Goal: Communication & Community: Answer question/provide support

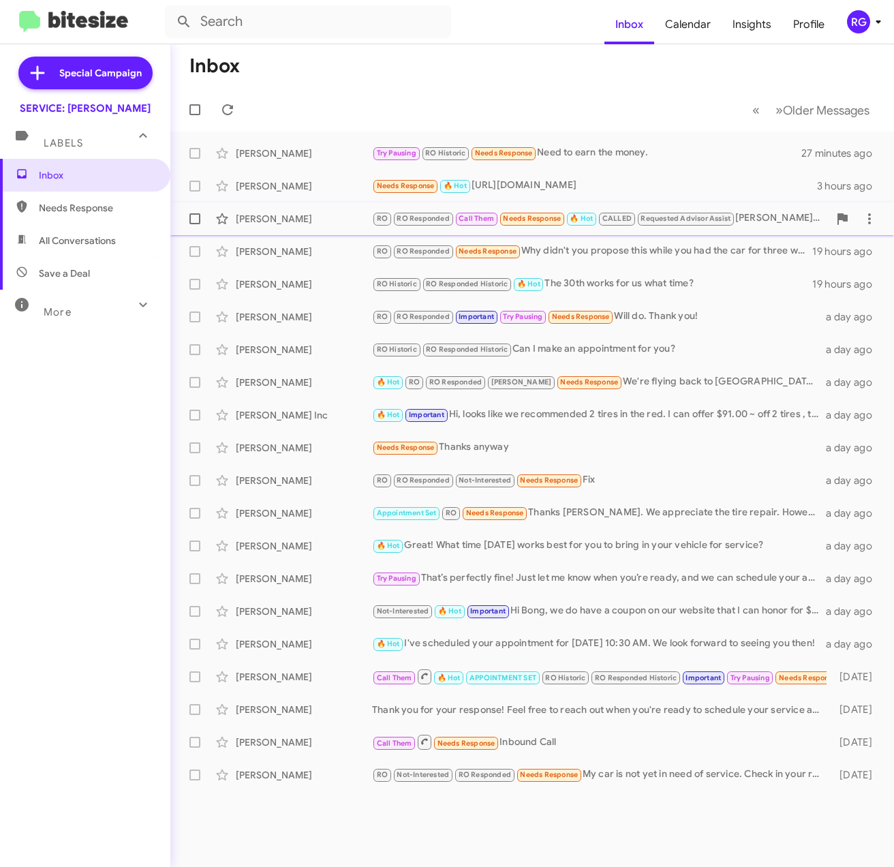
click at [575, 208] on div "Shante Sciaroni RO RO Responded Call Them Needs Response 🔥 Hot CALLED Requested…" at bounding box center [532, 218] width 702 height 27
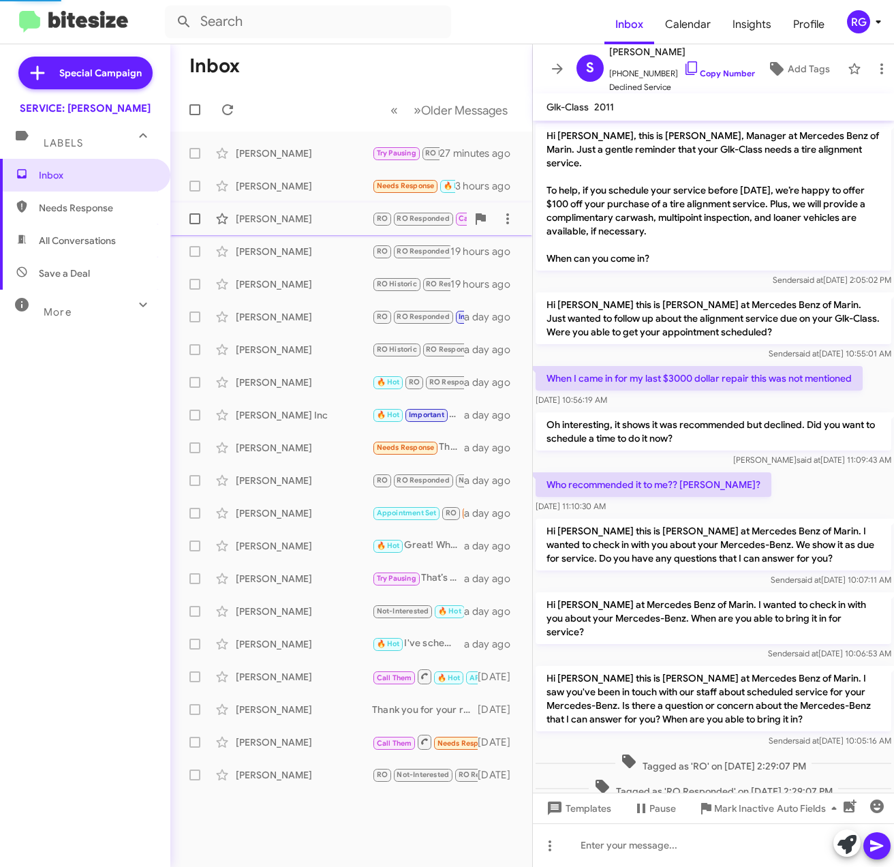
scroll to position [508, 0]
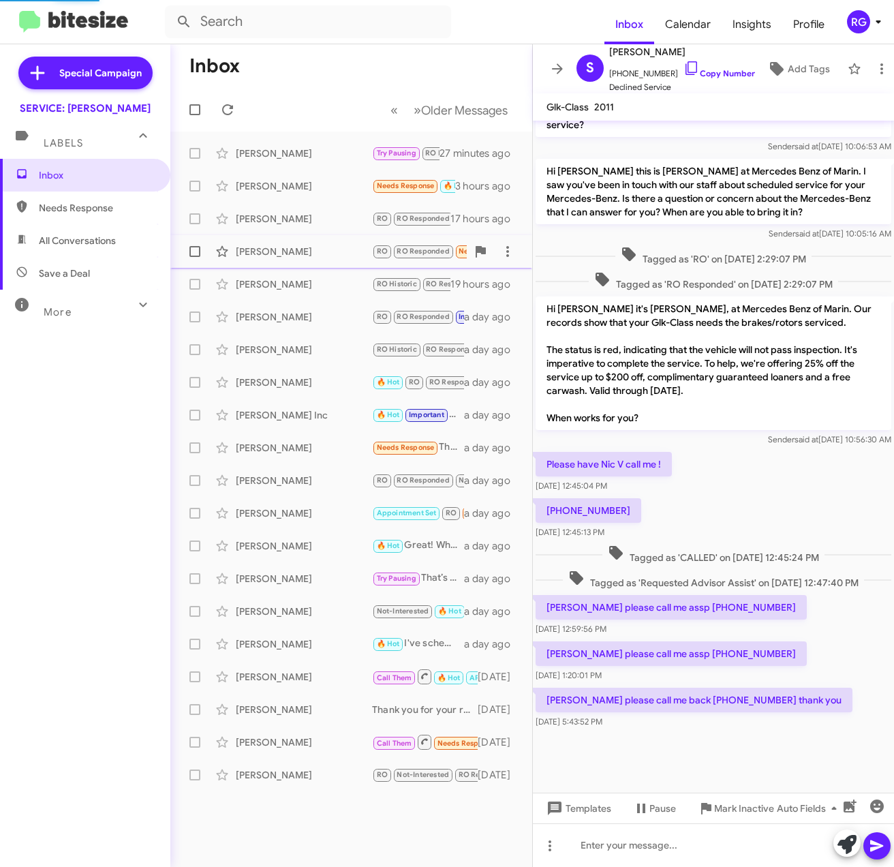
click at [435, 241] on div "Graham Weaver RO RO Responded Needs Response Why didn't you propose this while …" at bounding box center [351, 251] width 340 height 27
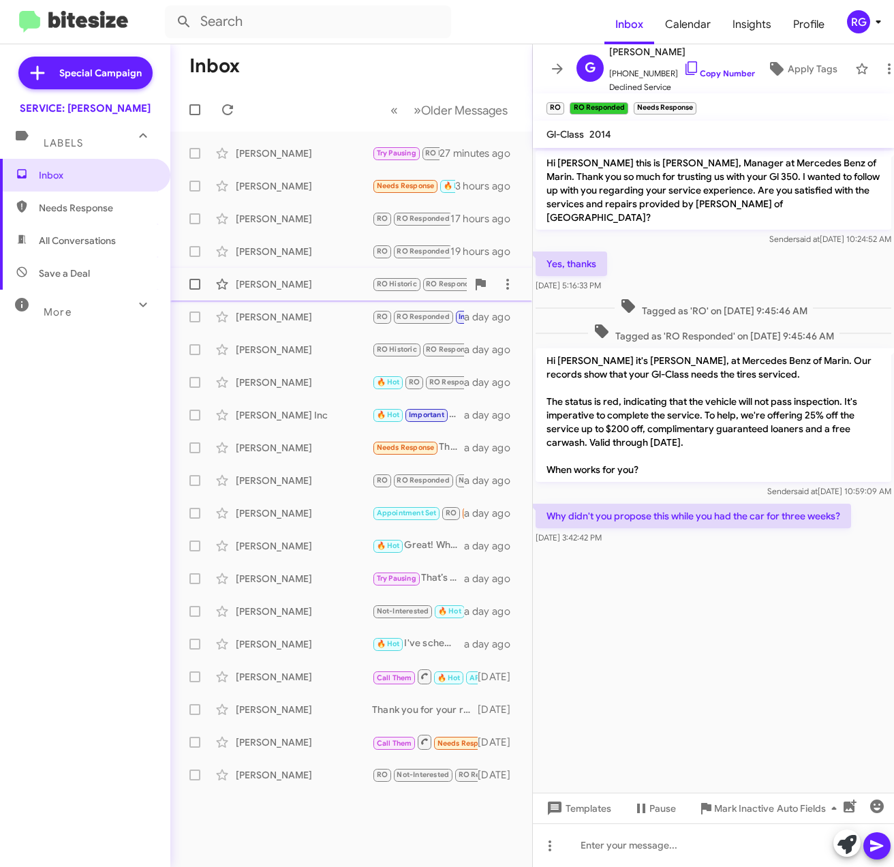
click at [366, 287] on div "[PERSON_NAME]" at bounding box center [304, 284] width 136 height 14
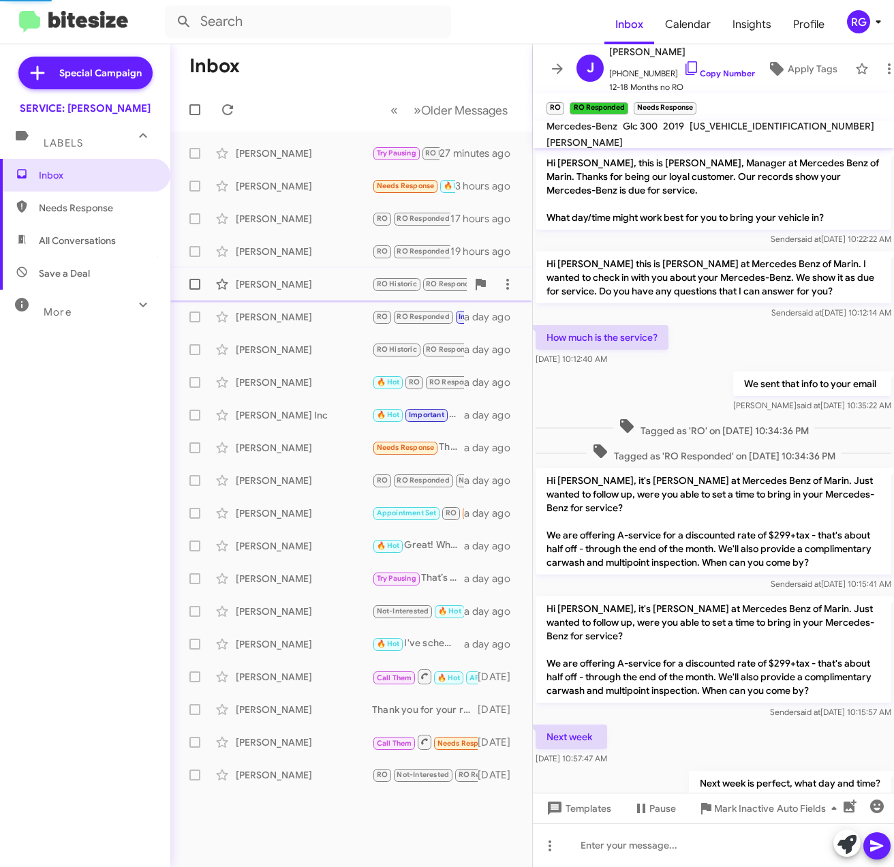
scroll to position [332, 0]
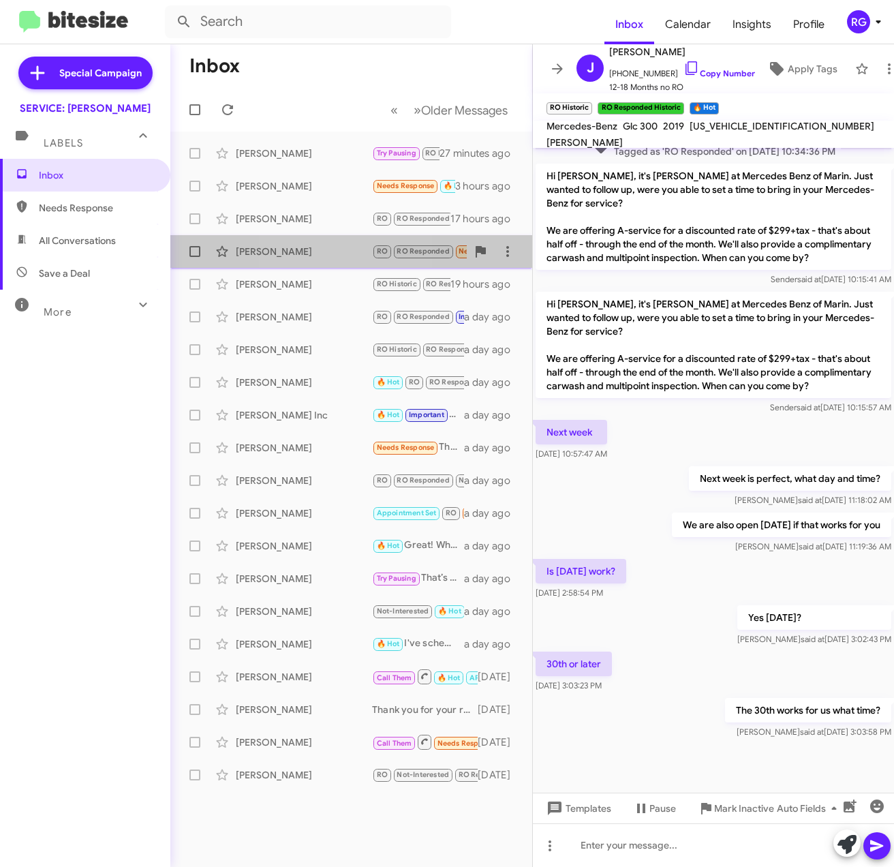
click at [309, 245] on div "[PERSON_NAME]" at bounding box center [304, 252] width 136 height 14
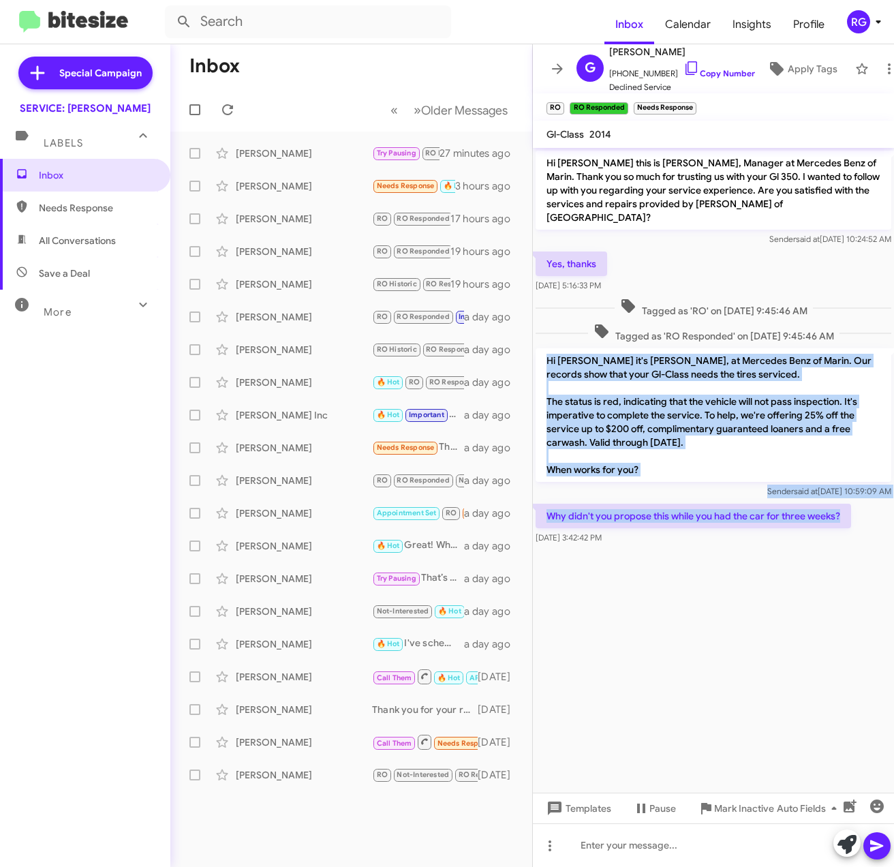
drag, startPoint x: 867, startPoint y: 503, endPoint x: 537, endPoint y: 347, distance: 364.8
click at [537, 347] on div "Hi Graham this is Omar Ibrahimi, Manager at Mercedes Benz of Marin. Thank you s…" at bounding box center [713, 347] width 361 height 399
copy div "Hi Graham it's Omar Ibrahimi, at Mercedes Benz of Marin. Our records show that …"
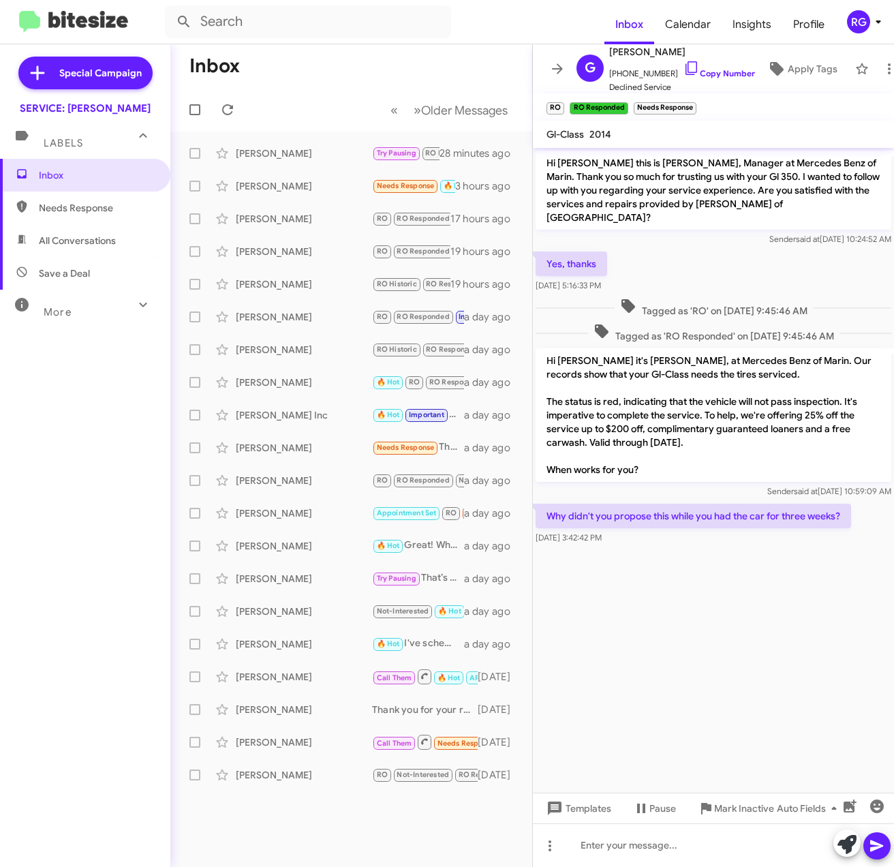
drag, startPoint x: 703, startPoint y: 575, endPoint x: 679, endPoint y: 579, distance: 24.9
click at [703, 574] on cdk-virtual-scroll-viewport "Hi Graham this is Omar Ibrahimi, Manager at Mercedes Benz of Marin. Thank you s…" at bounding box center [713, 470] width 361 height 645
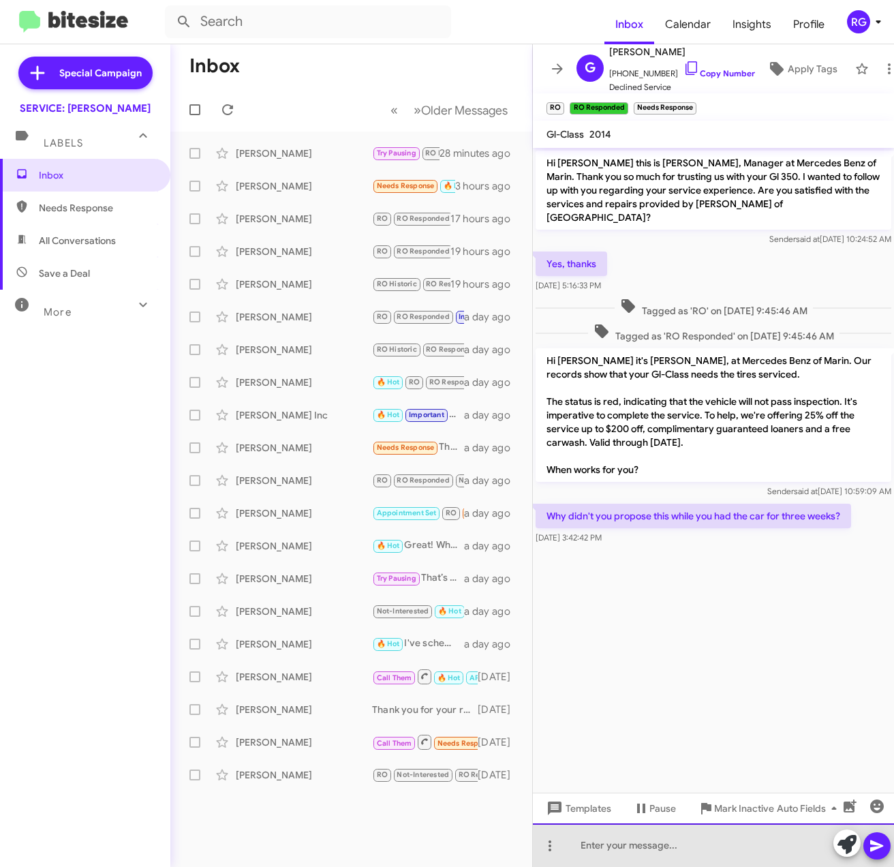
click at [728, 850] on div at bounding box center [713, 845] width 361 height 44
paste div
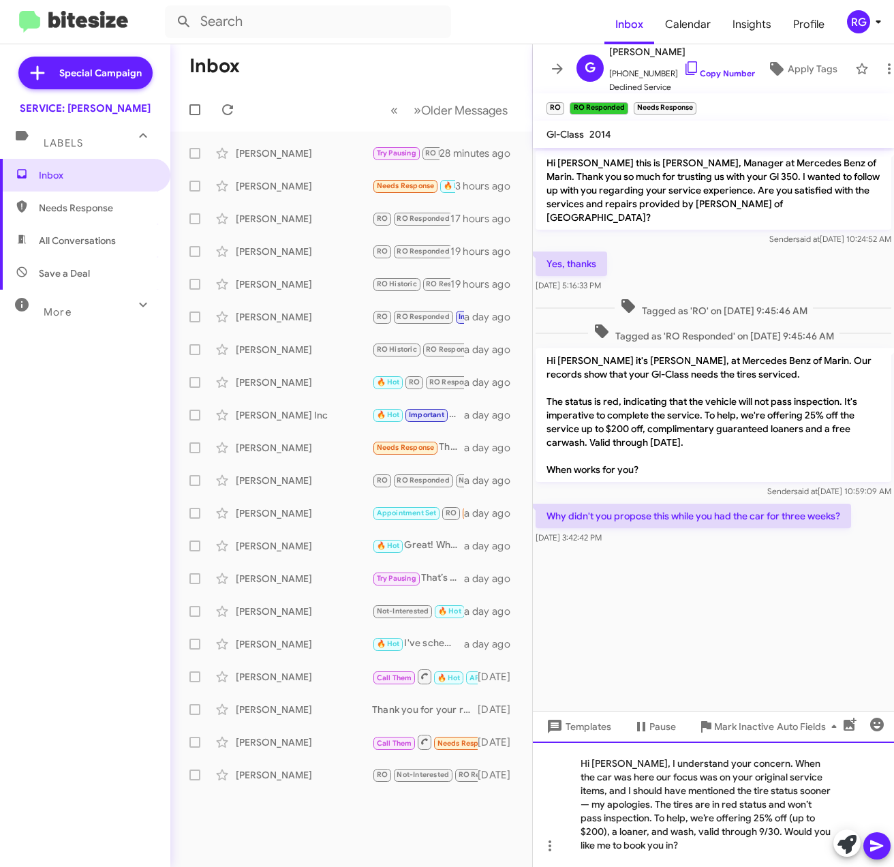
click at [788, 786] on div "Hi Graham, I understand your concern. When the car was here our focus was on yo…" at bounding box center [713, 803] width 361 height 125
click at [791, 591] on cdk-virtual-scroll-viewport "Hi Graham this is Omar Ibrahimi, Manager at Mercedes Benz of Marin. Thank you s…" at bounding box center [713, 429] width 361 height 563
click at [723, 68] on link "Copy Number" at bounding box center [719, 73] width 72 height 10
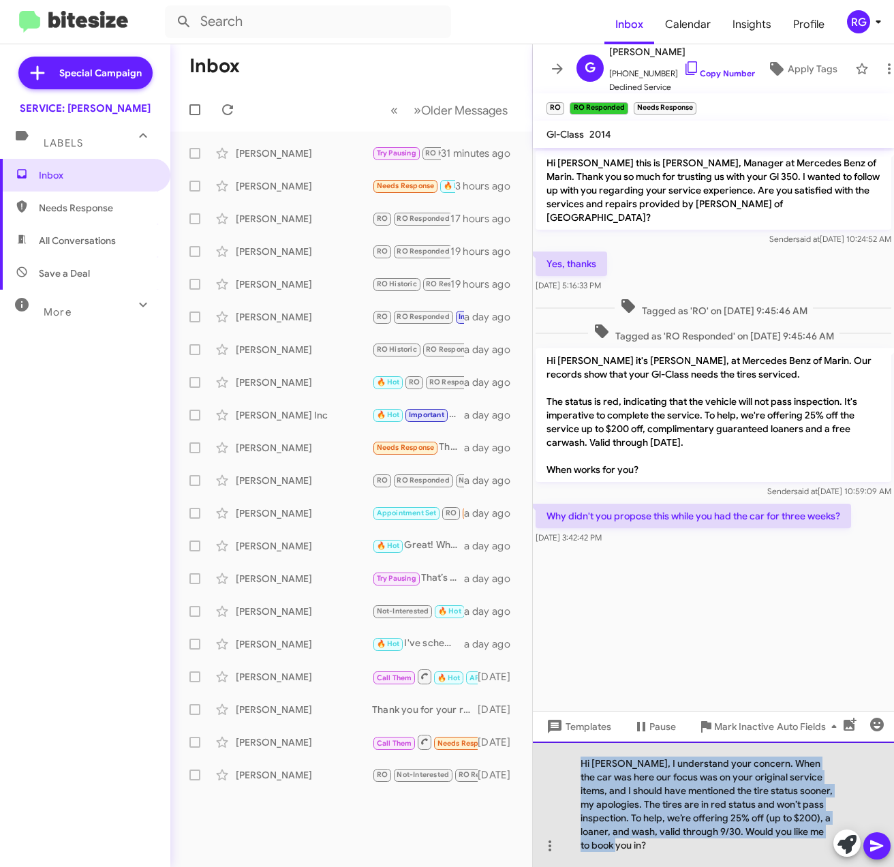
drag, startPoint x: 695, startPoint y: 851, endPoint x: 534, endPoint y: 752, distance: 188.7
click at [534, 752] on div "Hi Graham, I understand your concern. When the car was here our focus was on yo…" at bounding box center [713, 803] width 361 height 125
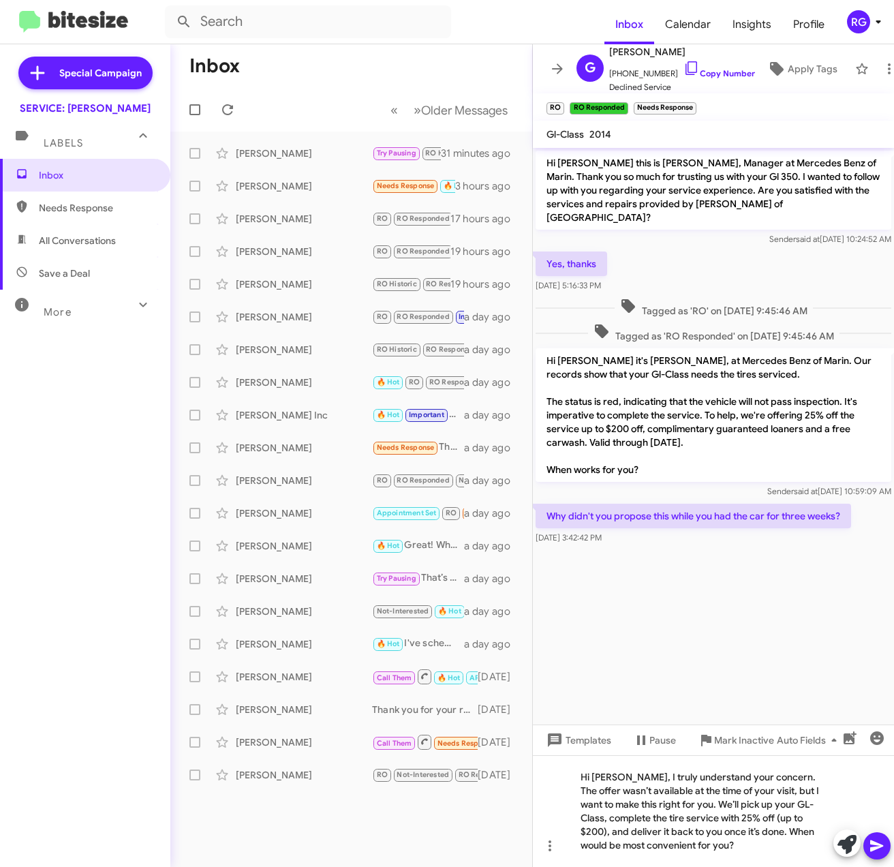
click at [876, 841] on icon at bounding box center [877, 845] width 16 height 16
